Goal: Information Seeking & Learning: Learn about a topic

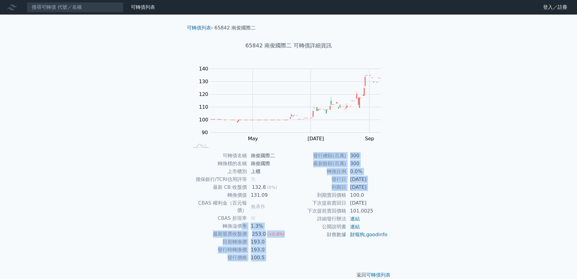
drag, startPoint x: 242, startPoint y: 219, endPoint x: 315, endPoint y: 196, distance: 76.6
click at [315, 196] on div "可轉債名稱 南俊國際二 轉換標的名稱 南俊國際 上市櫃別 上櫃 擔保銀行/TCRI信用評等 無 最新 CB 收盤價 132.8 (0%) 轉換價值 131.0…" at bounding box center [288, 207] width 213 height 110
click at [283, 246] on td "193.0" at bounding box center [268, 250] width 42 height 8
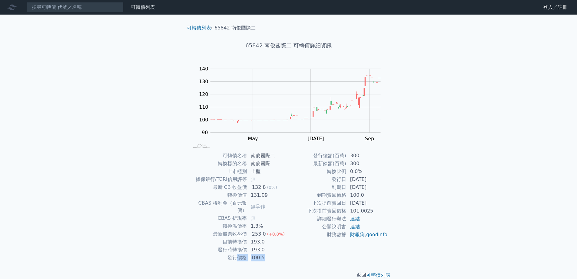
drag, startPoint x: 270, startPoint y: 250, endPoint x: 239, endPoint y: 246, distance: 31.1
click at [239, 253] on tr "發行價格 100.5" at bounding box center [238, 257] width 99 height 8
drag, startPoint x: 270, startPoint y: 253, endPoint x: 226, endPoint y: 244, distance: 45.5
click at [226, 244] on tbody "可轉債名稱 南俊國際一 轉換標的名稱 南俊國際 上市櫃別 上櫃 擔保銀行/TCRI信用評等 彰銀 最新 CB 收盤價 141.0 (+1.8%) 轉換價值 1…" at bounding box center [238, 207] width 99 height 110
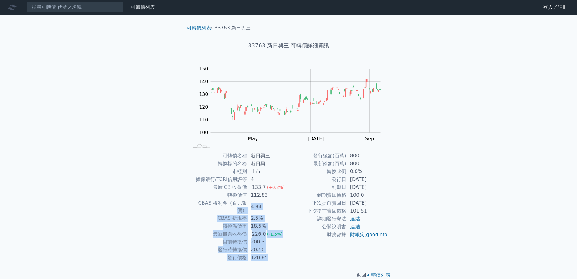
drag, startPoint x: 281, startPoint y: 246, endPoint x: 239, endPoint y: 202, distance: 60.7
click at [238, 203] on tbody "可轉債名稱 新日興三 轉換標的名稱 新日興 上市櫃別 上市 擔保銀行/TCRI信用評等 4 最新 CB 收盤價 133.7 (+0.2%) 轉換價值 112.…" at bounding box center [238, 207] width 99 height 110
click at [239, 202] on td "CBAS 權利金（百元報價）" at bounding box center [218, 206] width 58 height 15
